Goal: Task Accomplishment & Management: Use online tool/utility

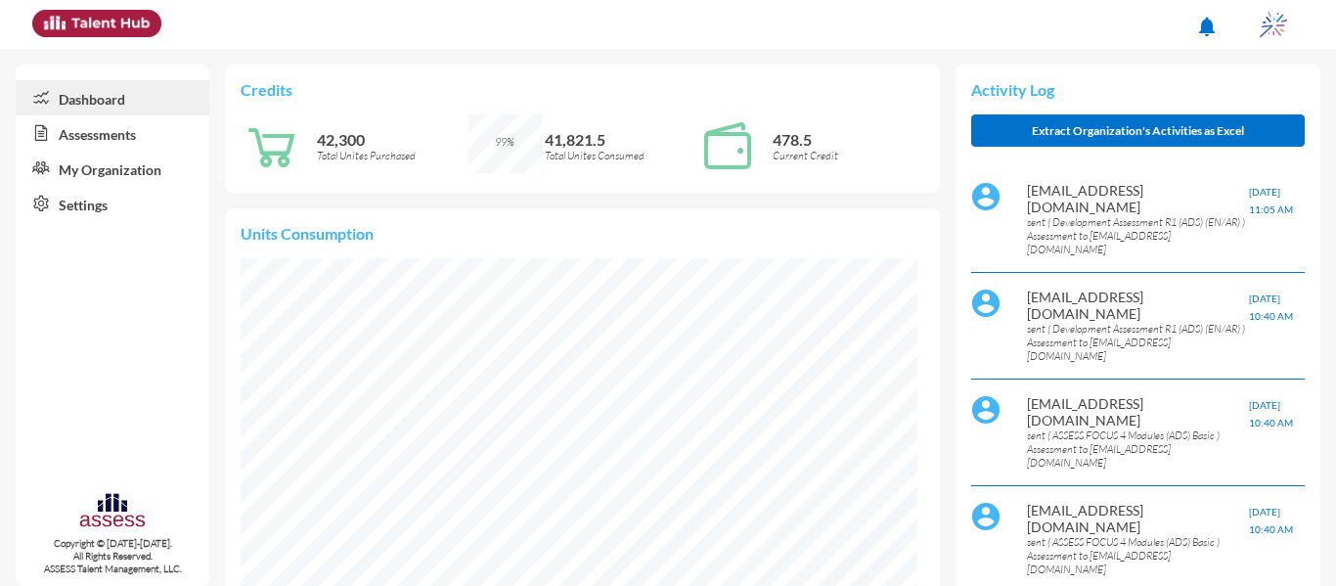
scroll to position [154, 307]
click at [158, 116] on link "Assessments" at bounding box center [113, 132] width 194 height 35
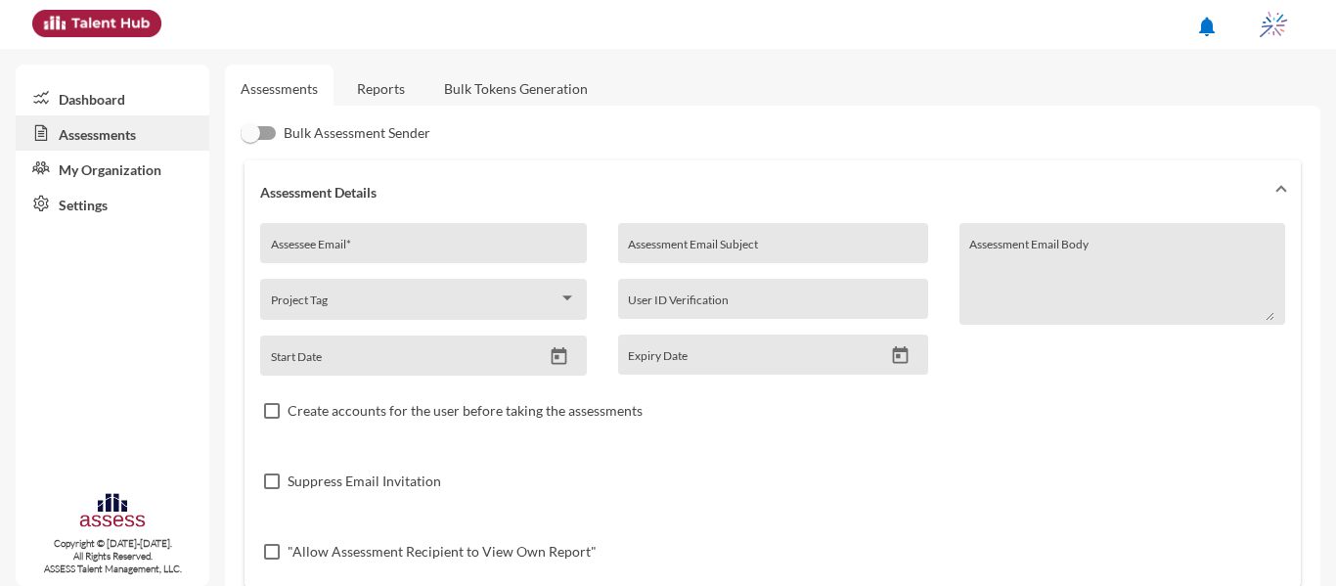
click at [382, 92] on link "Reports" at bounding box center [380, 89] width 79 height 48
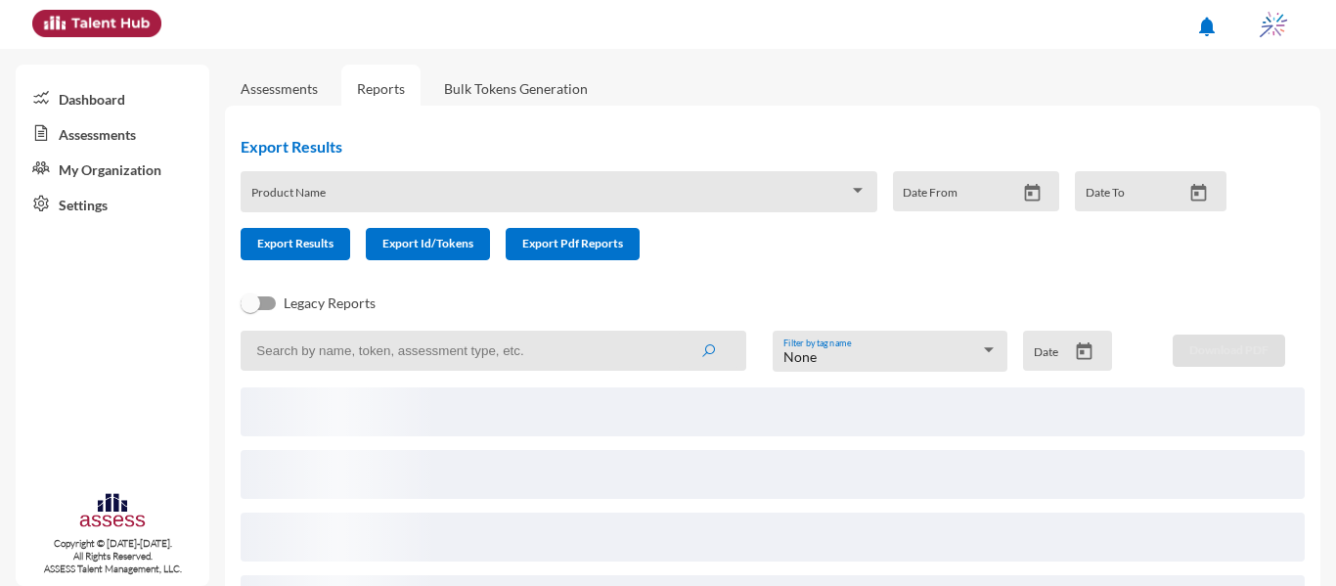
click at [553, 195] on span at bounding box center [550, 199] width 598 height 16
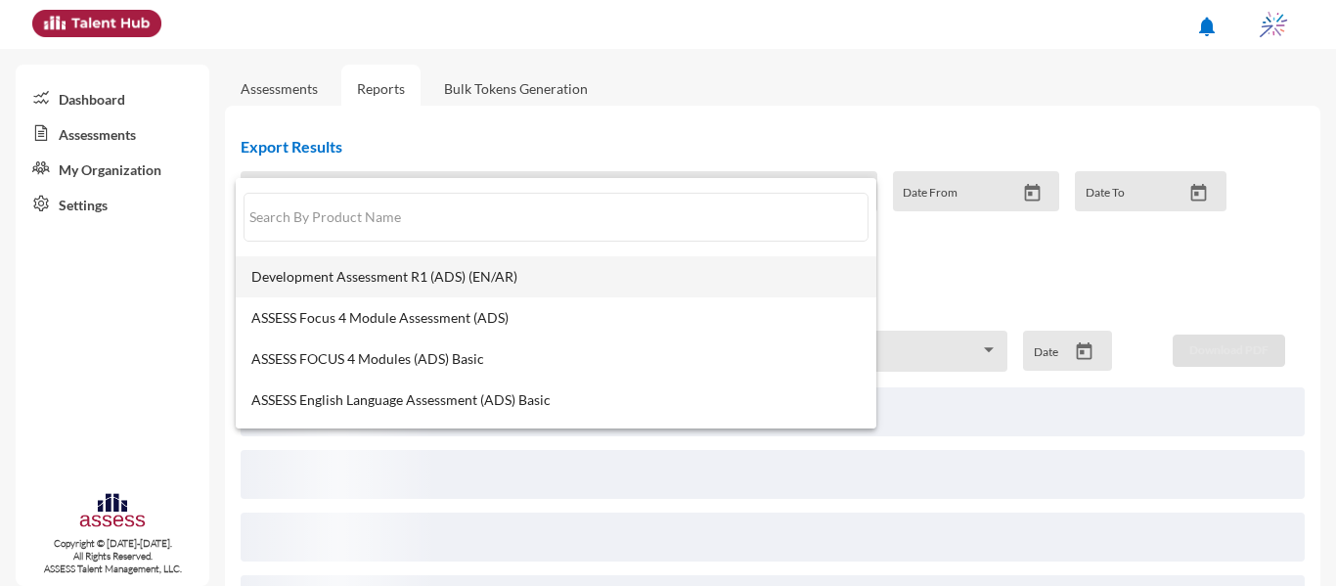
click at [548, 281] on span "Development Assessment R1 (ADS) (EN/AR)" at bounding box center [555, 277] width 609 height 16
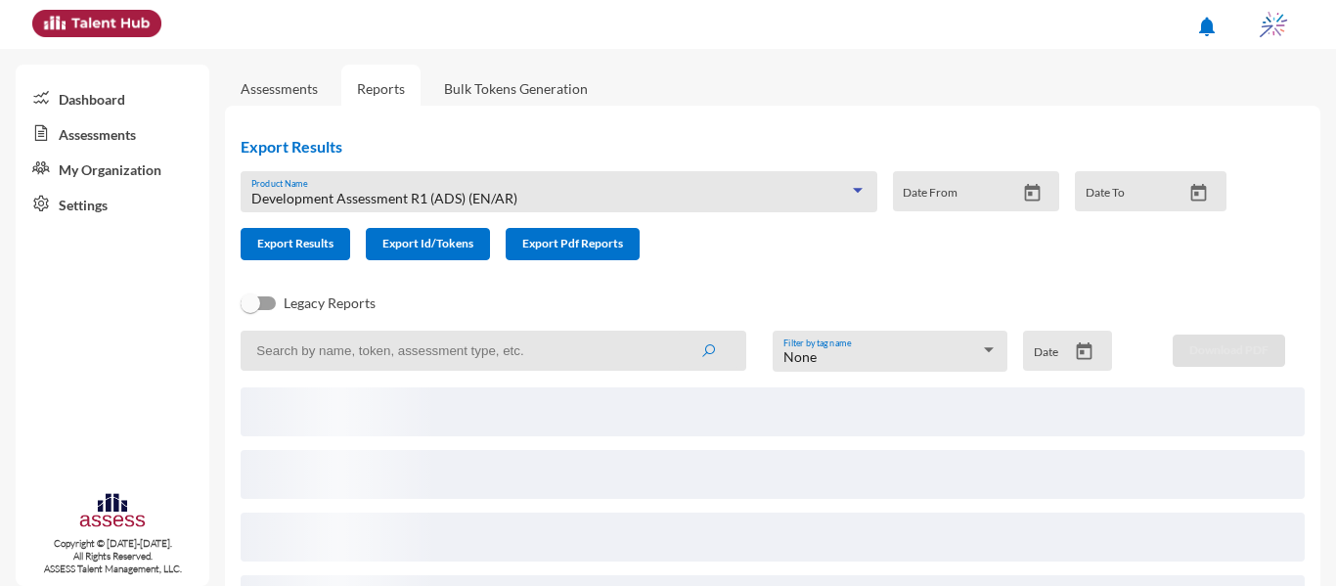
click at [1028, 196] on icon "Open calendar" at bounding box center [1032, 193] width 21 height 21
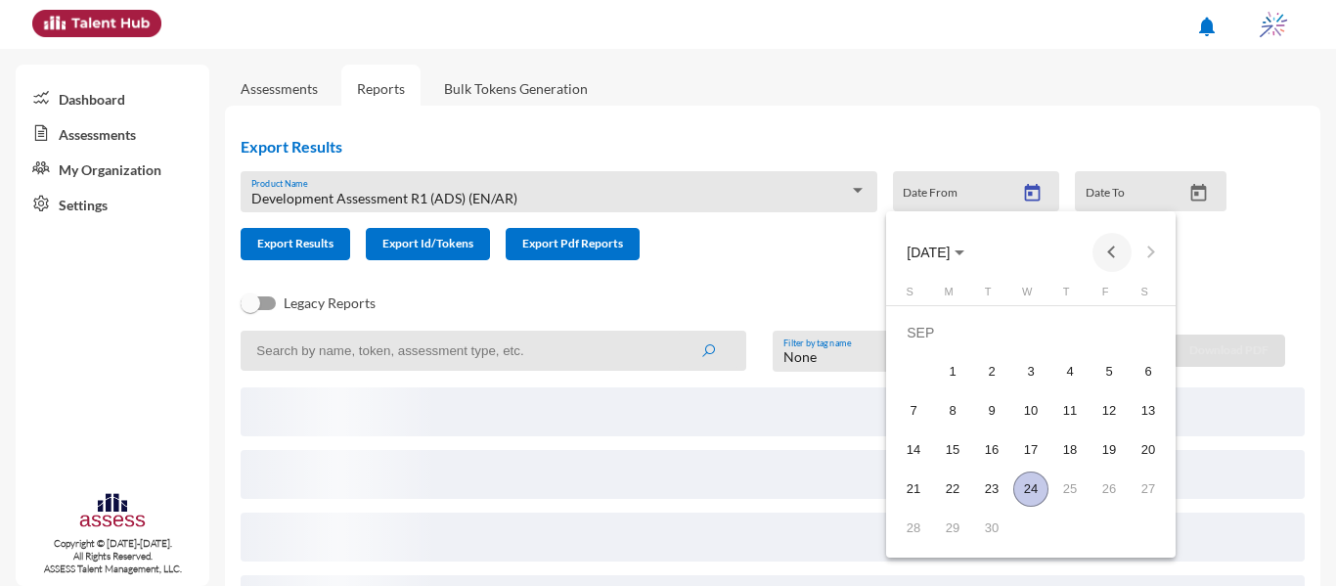
click at [1116, 255] on button "Previous month" at bounding box center [1112, 252] width 39 height 39
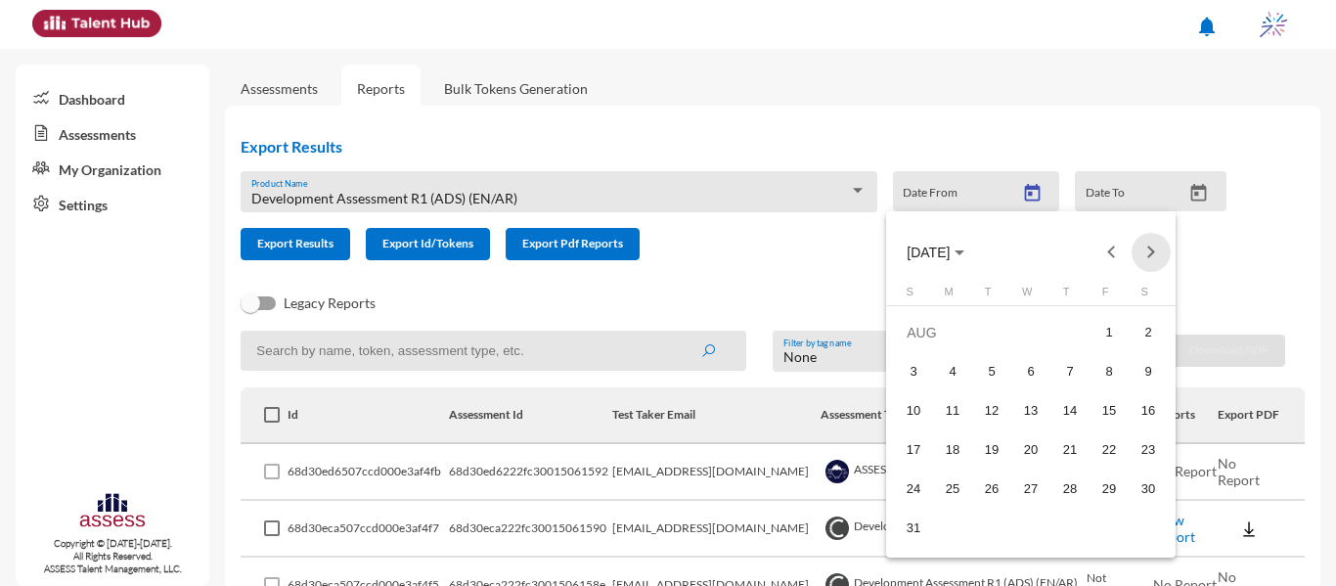
click at [1150, 252] on button "Next month" at bounding box center [1151, 252] width 39 height 39
click at [950, 251] on span "[DATE]" at bounding box center [928, 253] width 43 height 16
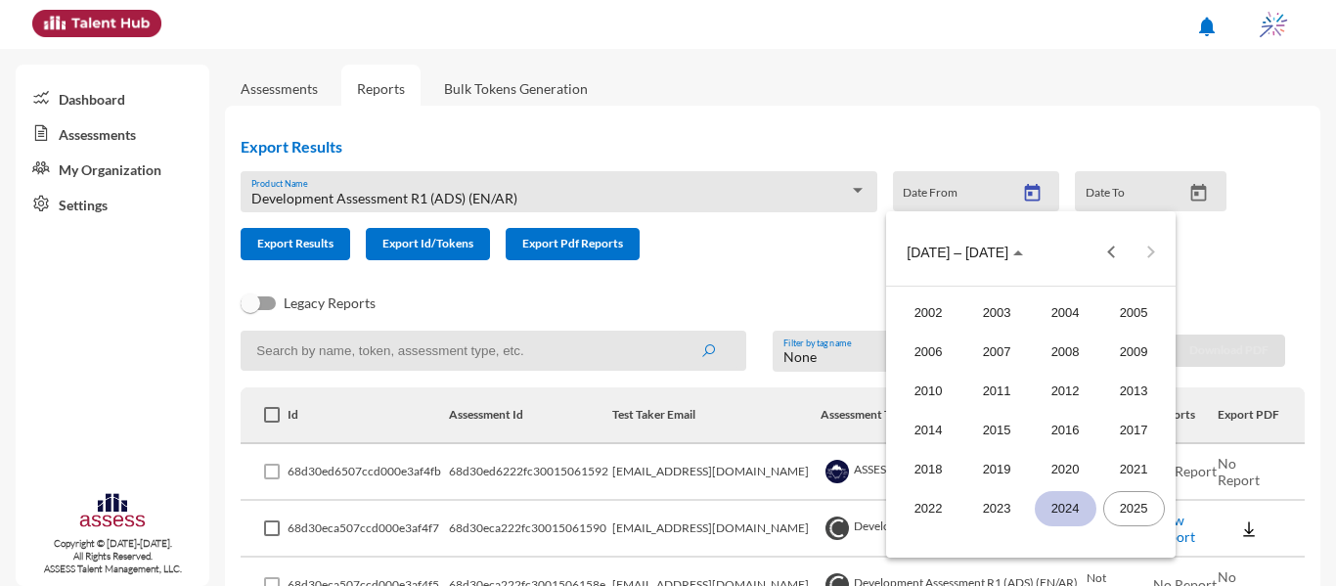
click at [1079, 503] on div "2024" at bounding box center [1066, 508] width 62 height 35
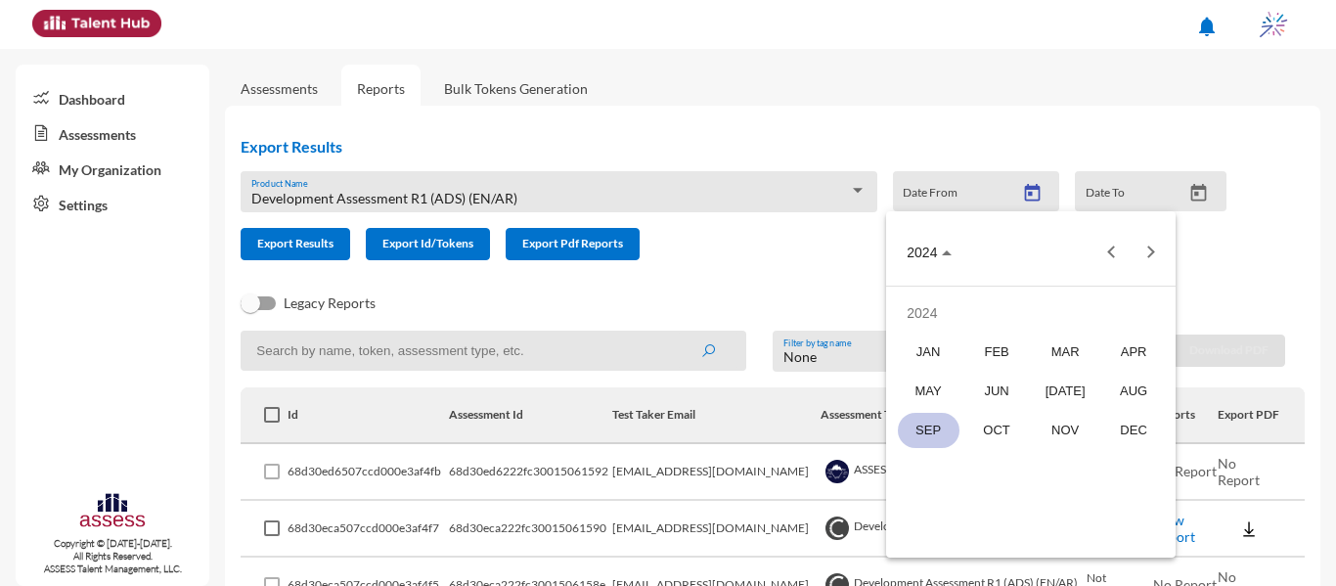
click at [939, 433] on div "SEP" at bounding box center [929, 430] width 62 height 35
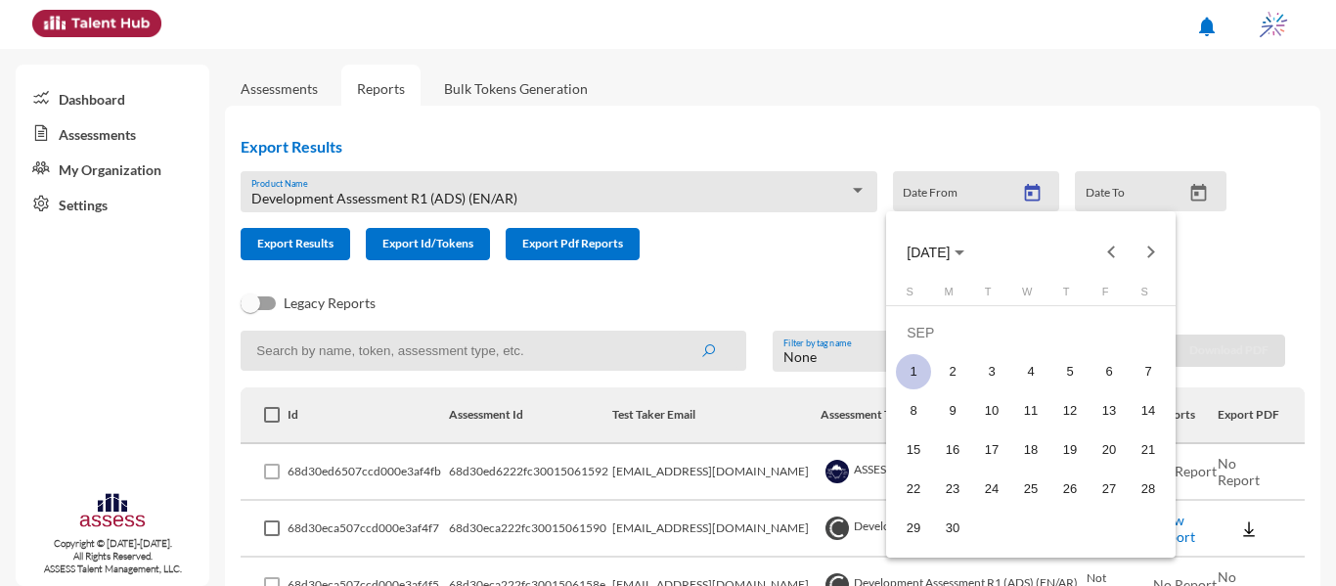
click at [902, 370] on div "1" at bounding box center [913, 371] width 35 height 35
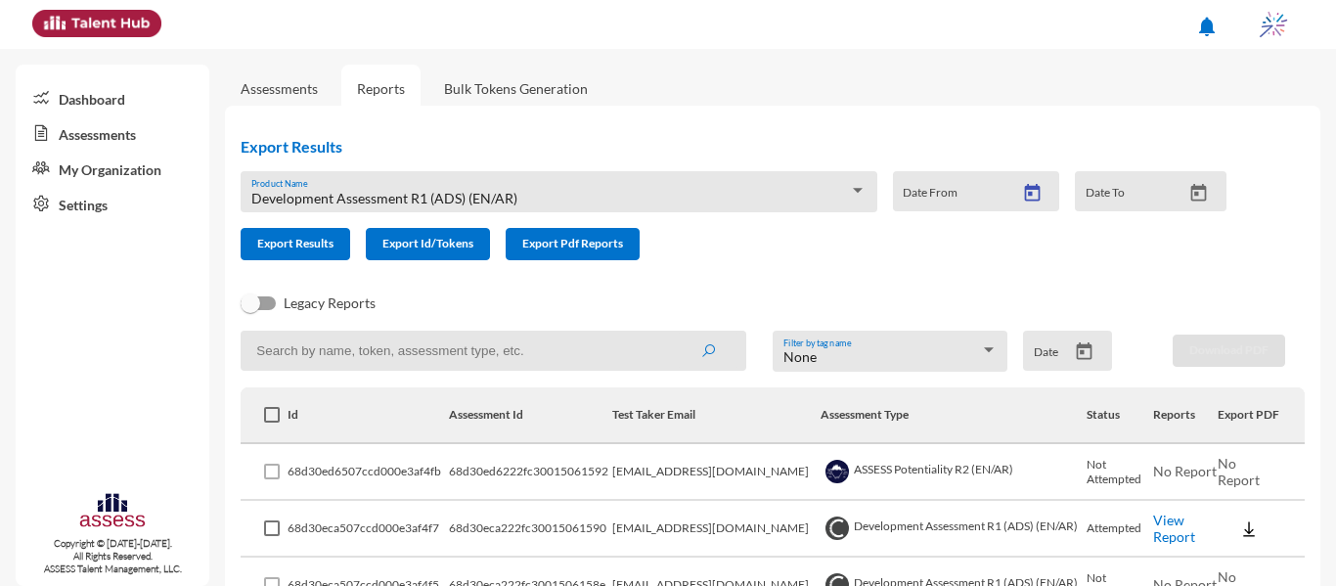
type input "[DATE]"
click at [1200, 194] on button "Open calendar" at bounding box center [1199, 193] width 34 height 21
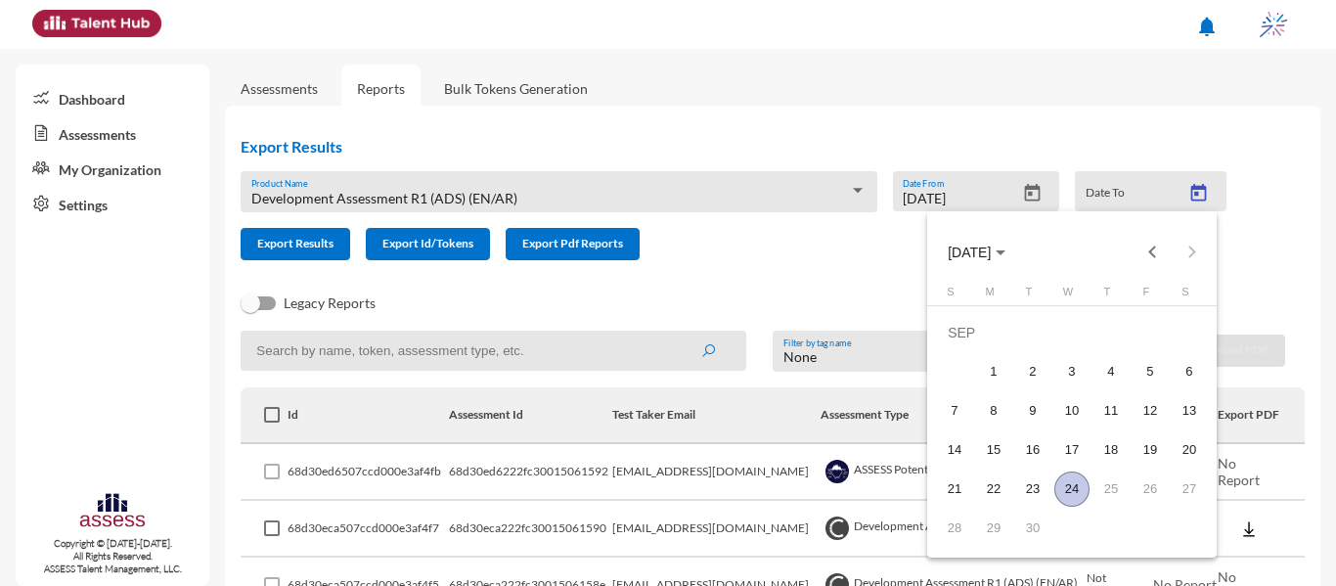
click at [1072, 487] on div "24" at bounding box center [1071, 488] width 35 height 35
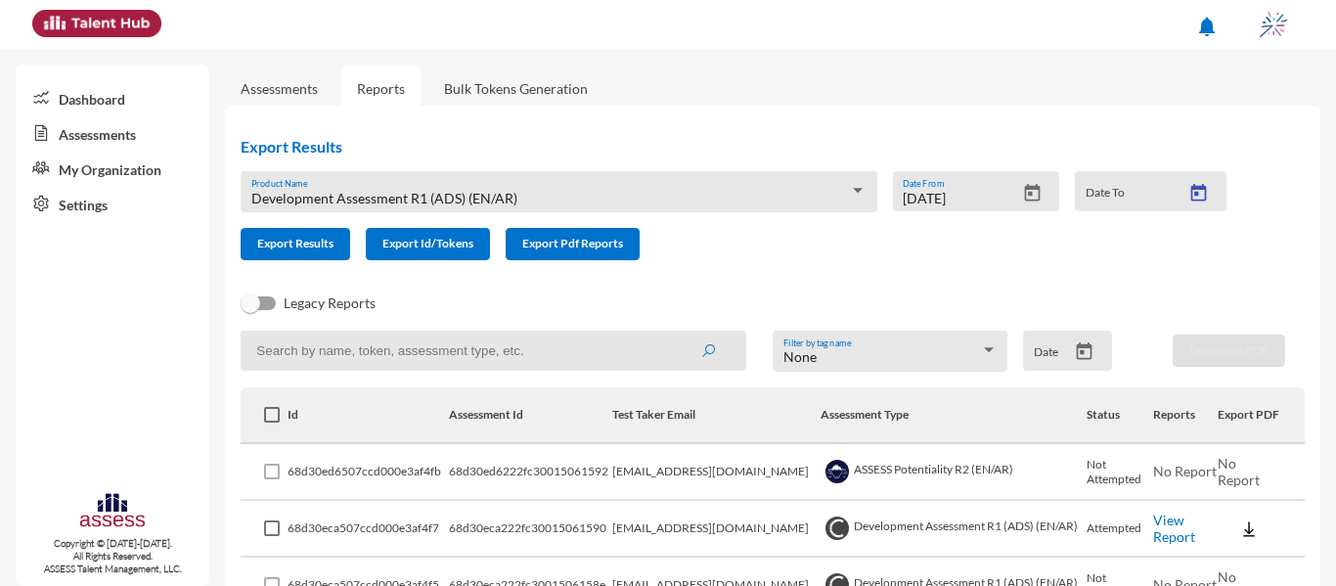
type input "[DATE]"
click at [293, 249] on span "Export Results" at bounding box center [295, 243] width 76 height 15
